Goal: Task Accomplishment & Management: Use online tool/utility

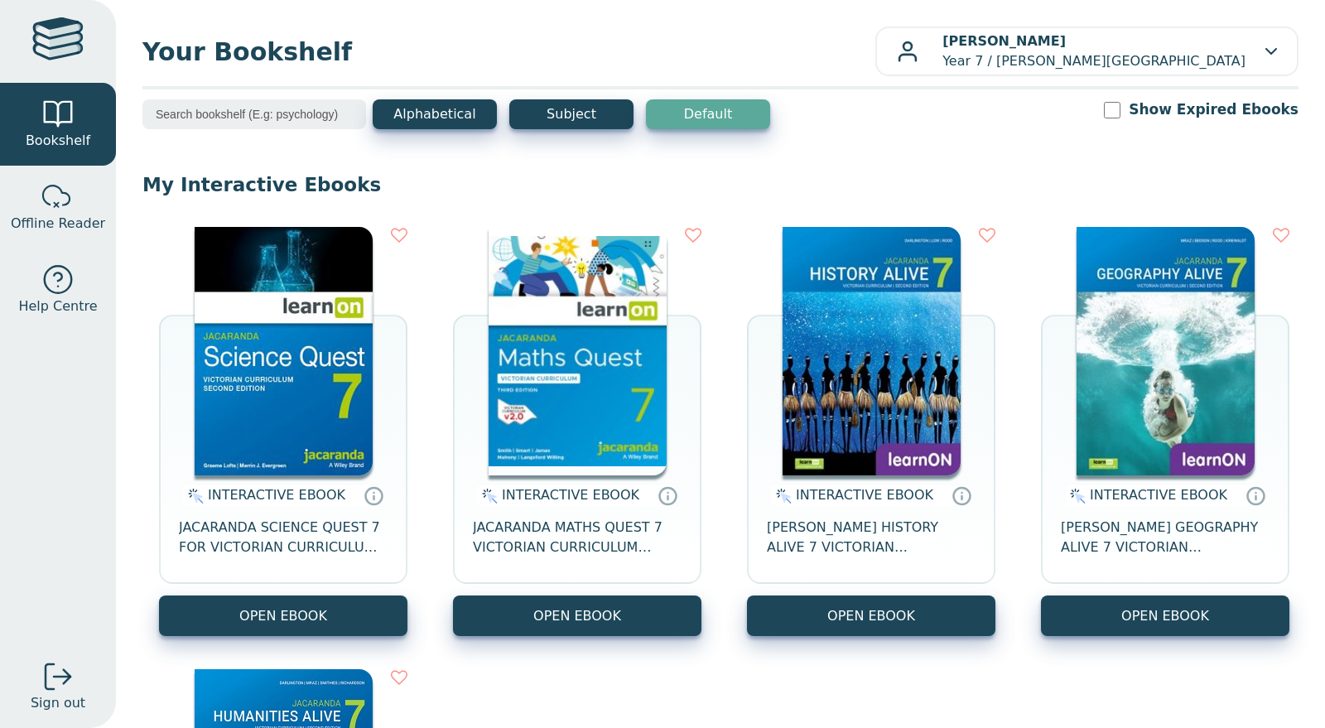
scroll to position [17, 0]
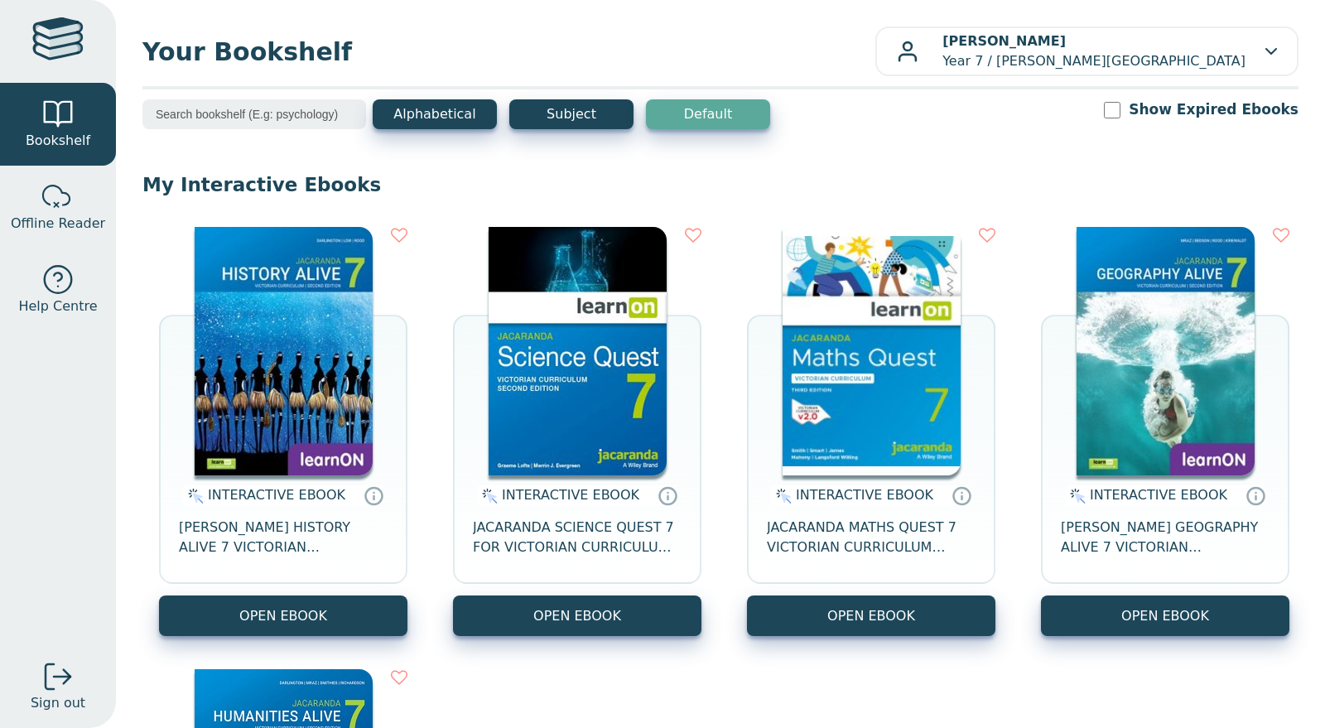
click at [836, 538] on span "JACARANDA MATHS QUEST 7 VICTORIAN CURRICULUM LEARNON EBOOK 3E" at bounding box center [871, 538] width 209 height 40
